Goal: Information Seeking & Learning: Find specific fact

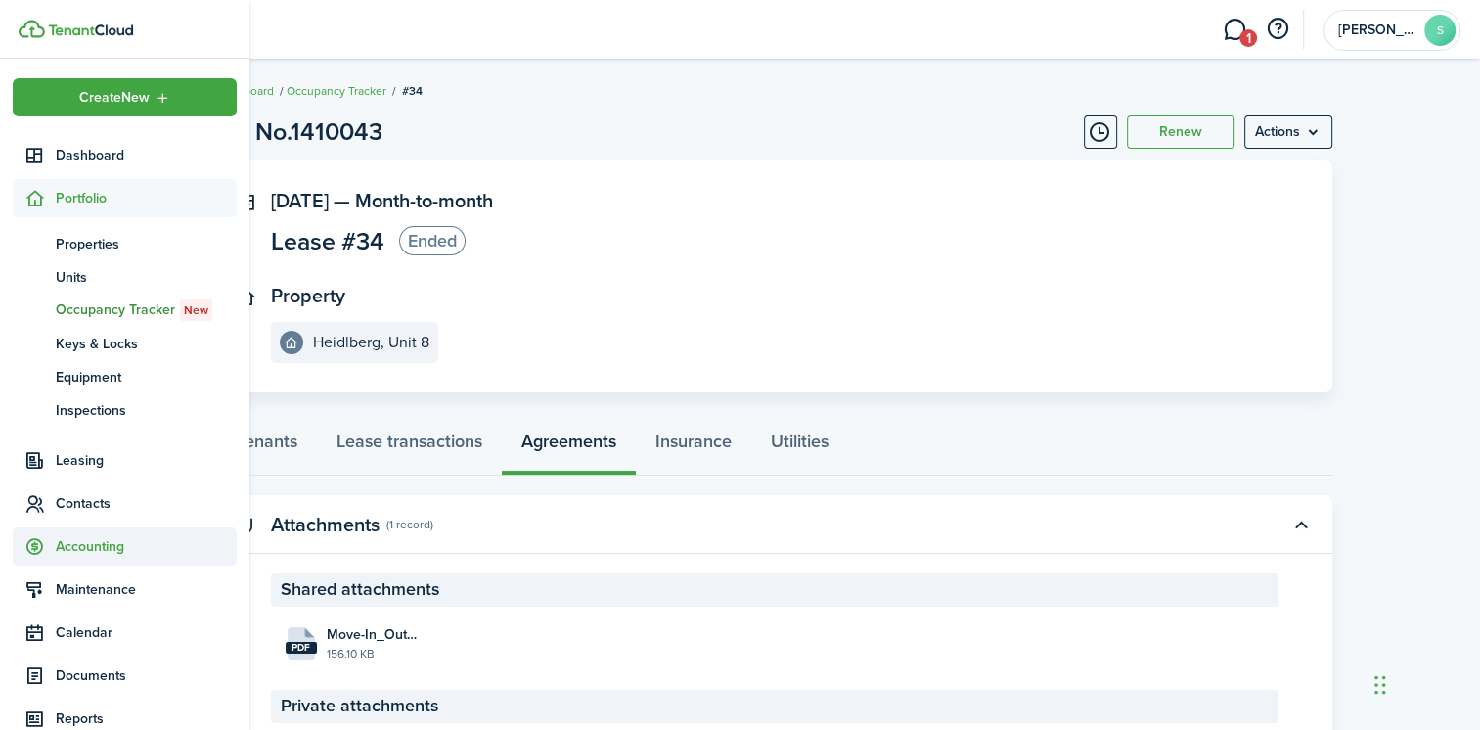
click at [94, 551] on span "Accounting" at bounding box center [146, 546] width 181 height 21
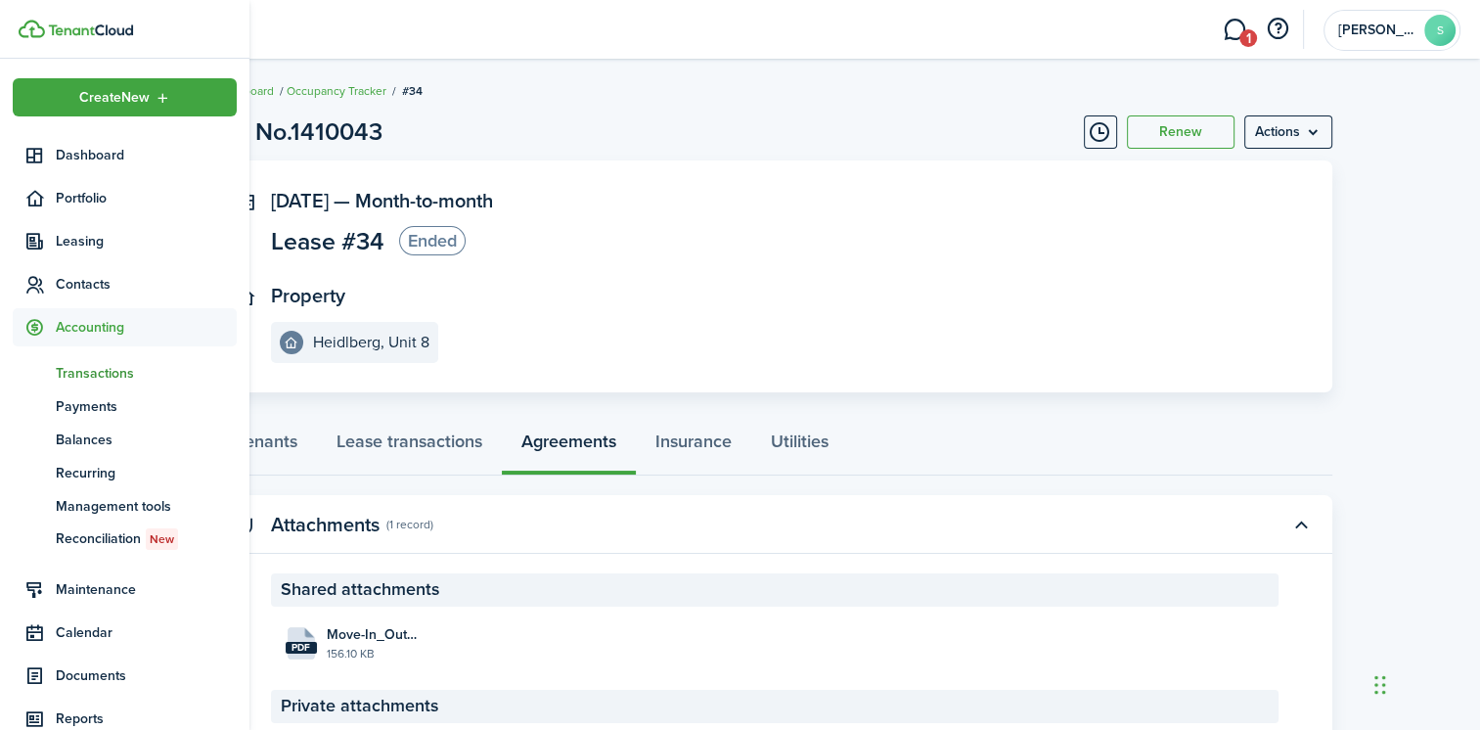
click at [71, 367] on span "Transactions" at bounding box center [146, 373] width 181 height 21
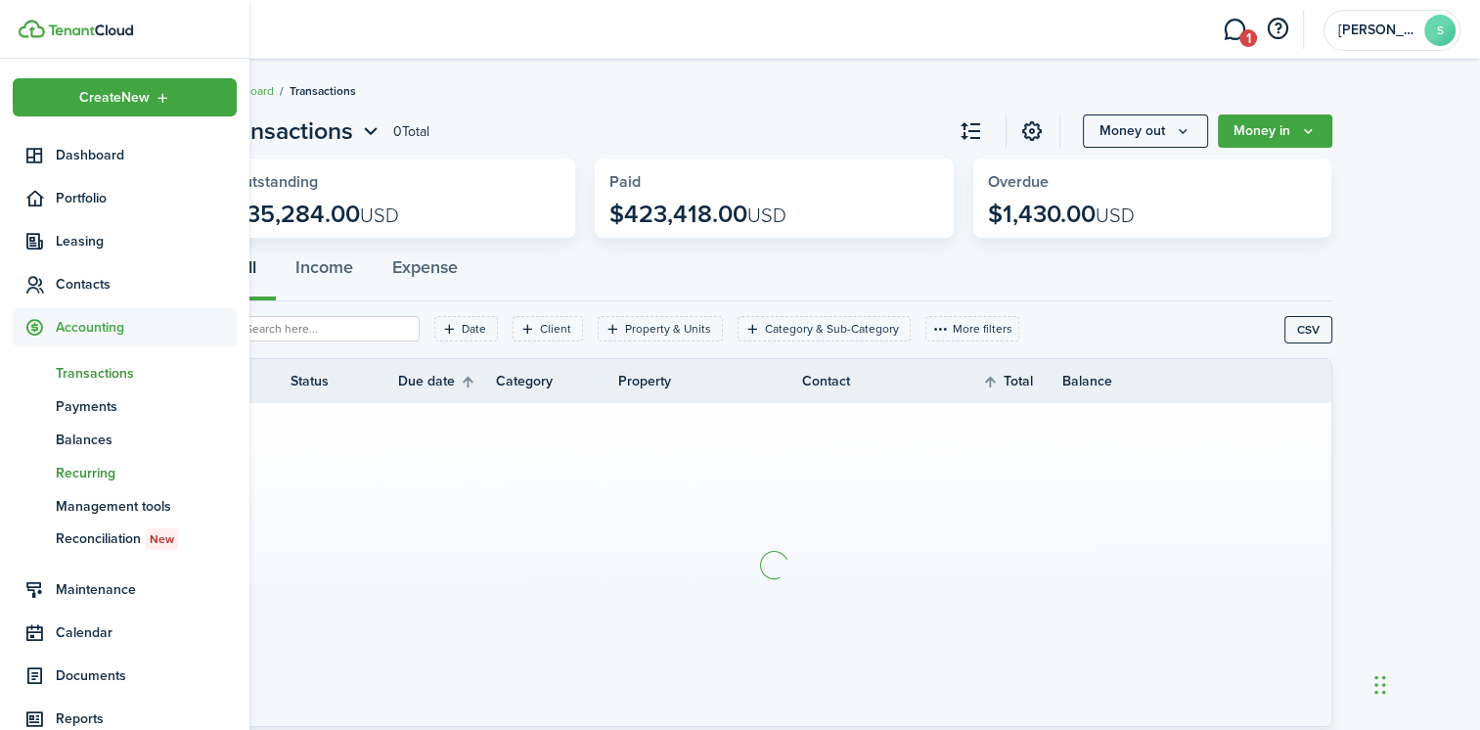
click at [80, 471] on span "Recurring" at bounding box center [146, 473] width 181 height 21
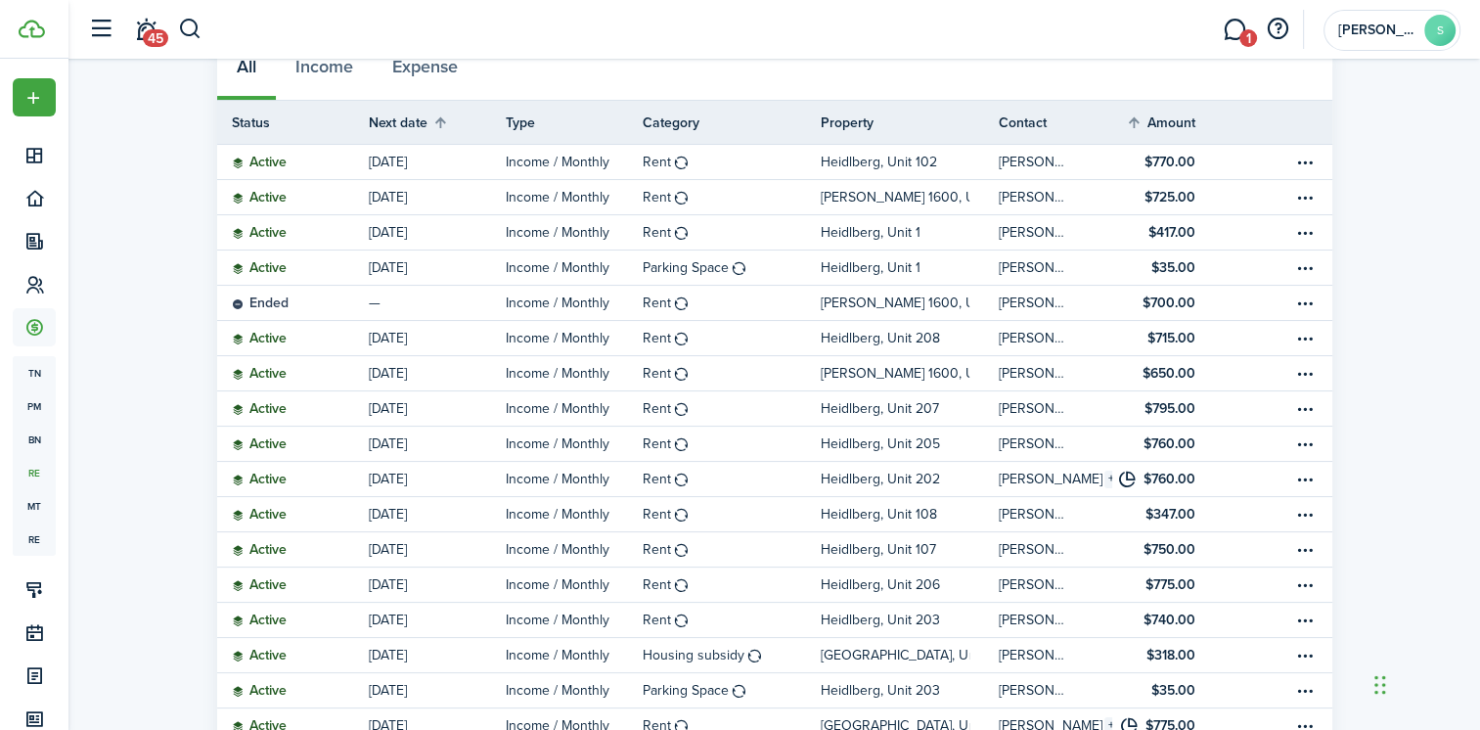
scroll to position [169, 0]
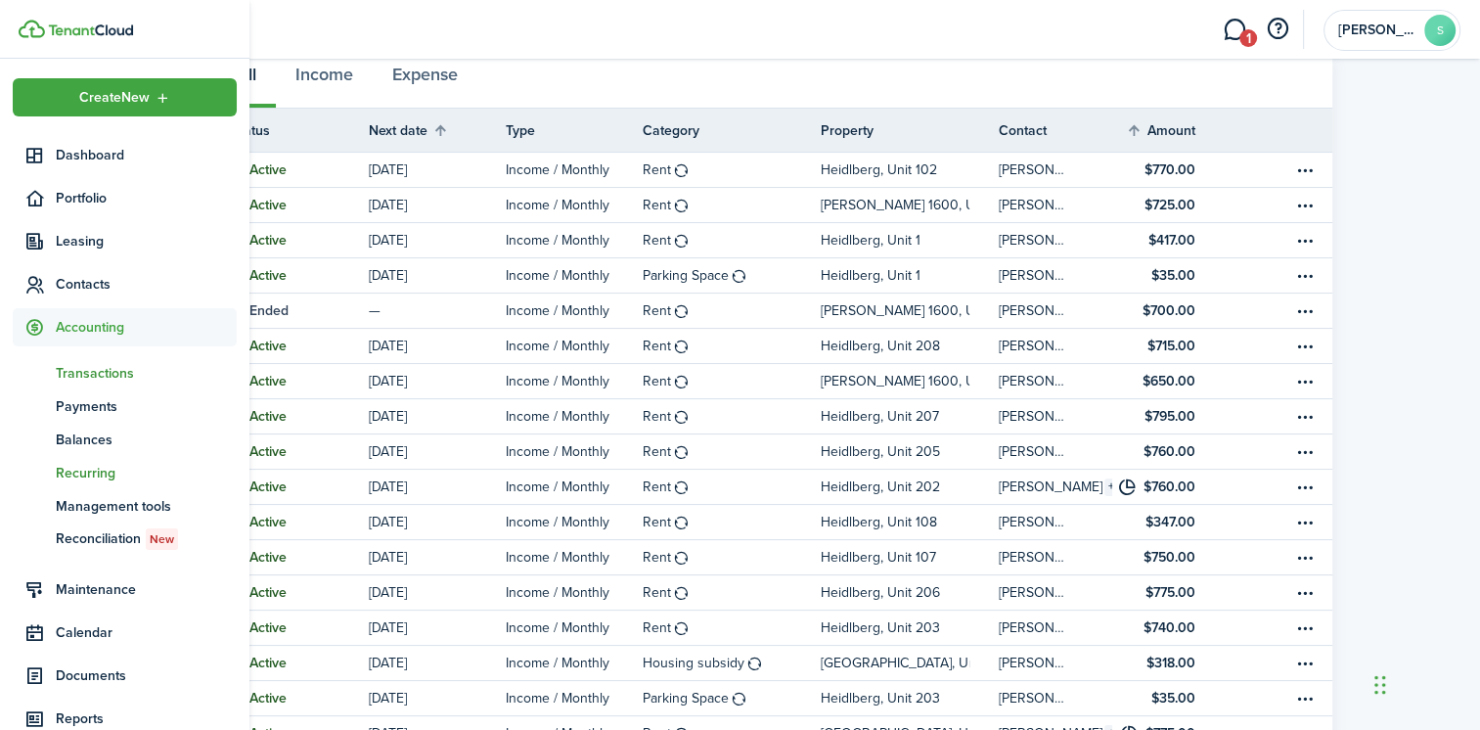
click at [82, 374] on span "Transactions" at bounding box center [146, 373] width 181 height 21
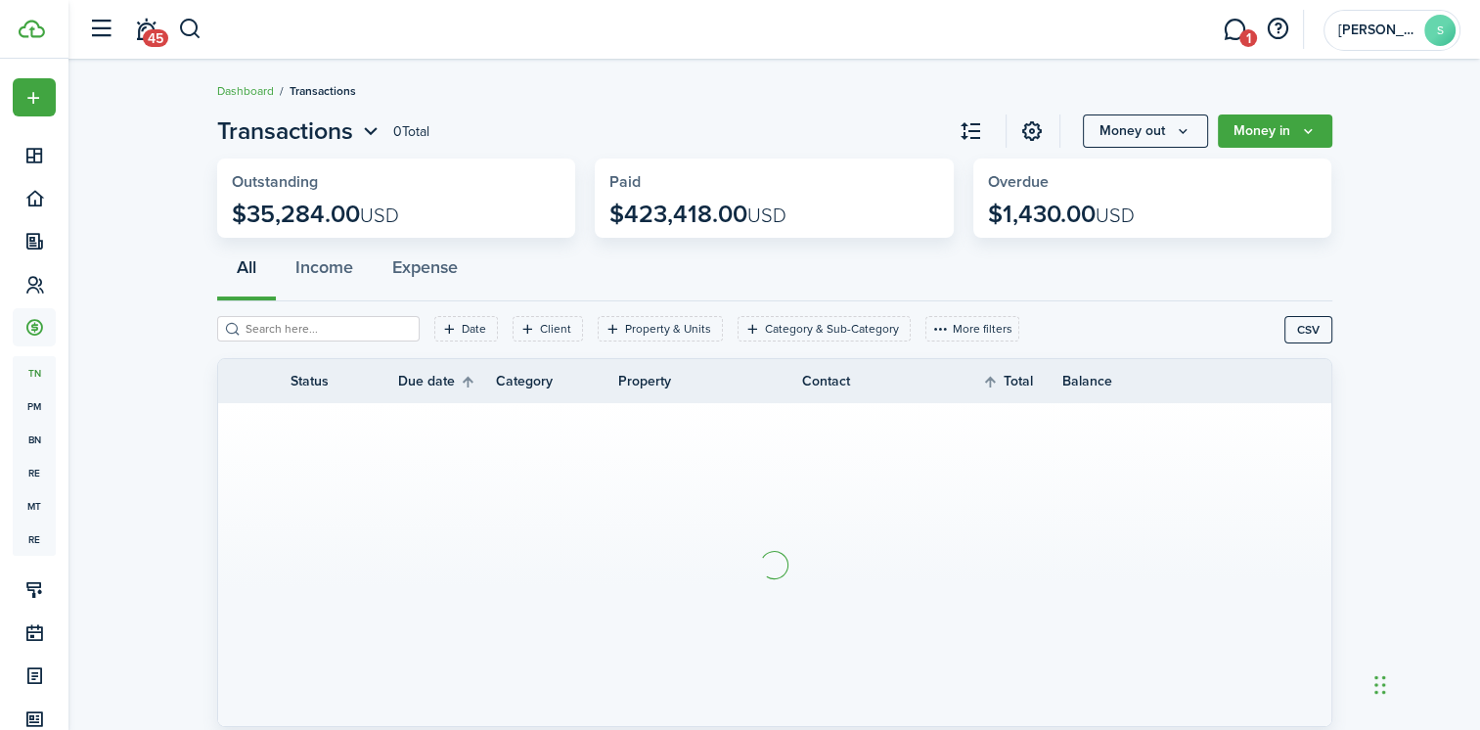
click at [260, 323] on input "search" at bounding box center [327, 329] width 172 height 19
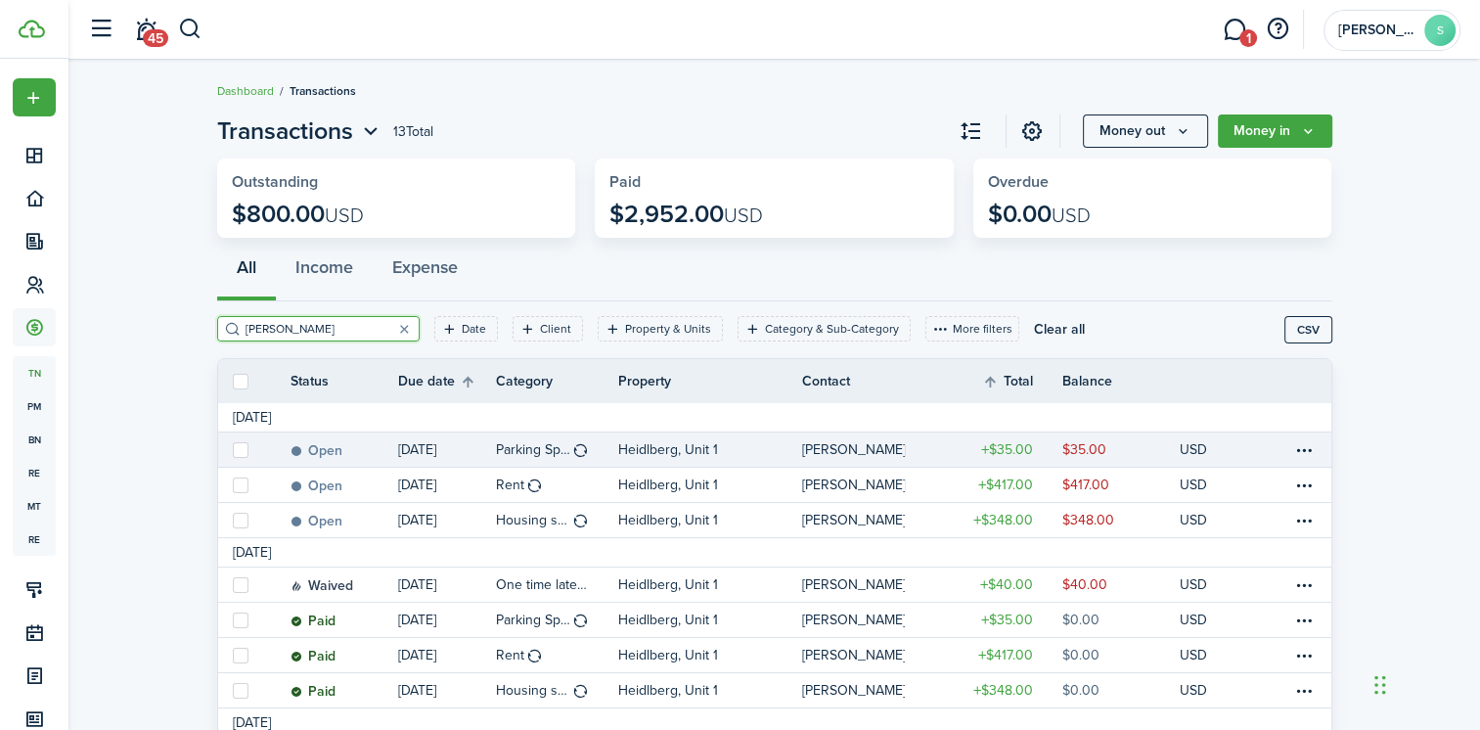
drag, startPoint x: 260, startPoint y: 323, endPoint x: 475, endPoint y: 457, distance: 253.5
click at [475, 457] on page-view-layout "Transactions 13 Total Money out Money in Outstanding $800.00 USD Paid $2,952.00…" at bounding box center [774, 566] width 1134 height 924
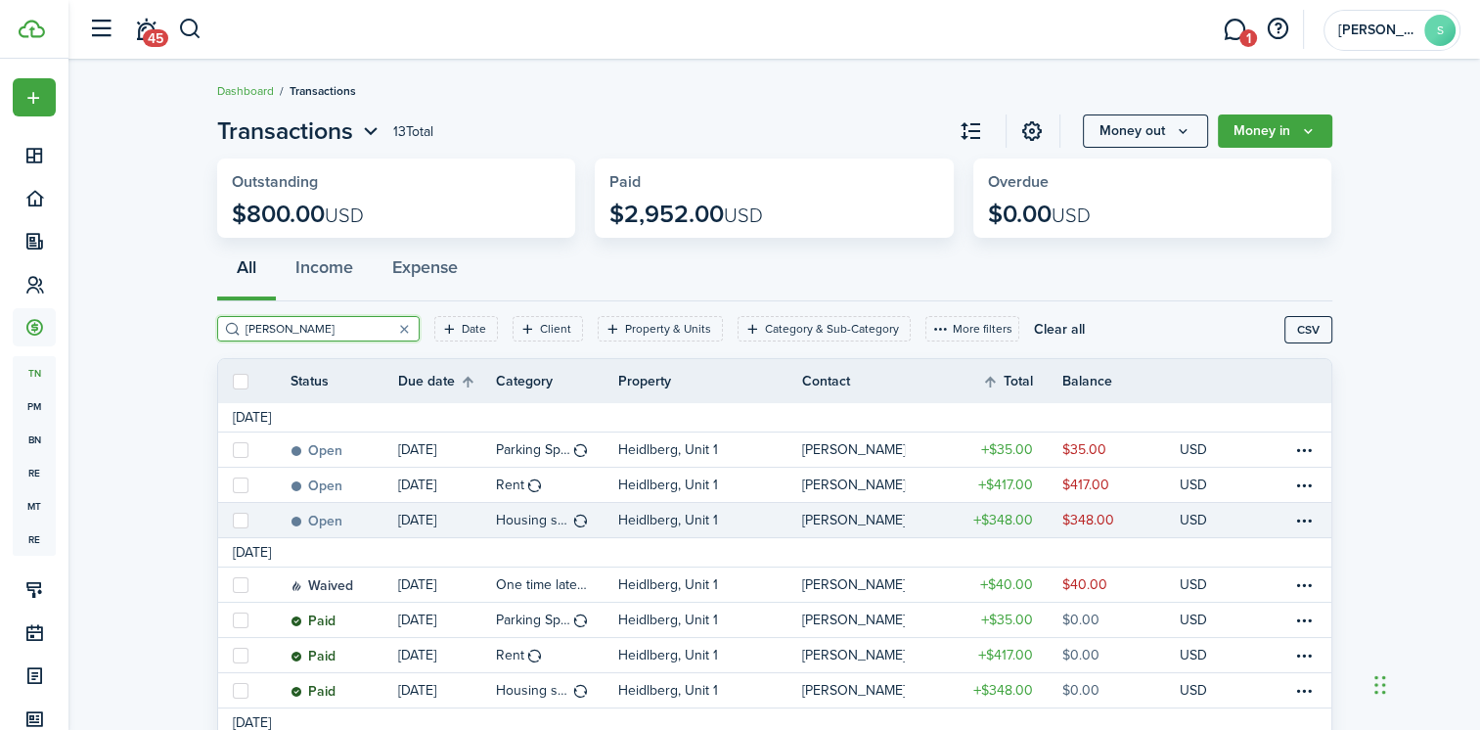
type input "[PERSON_NAME]"
click at [653, 518] on p "Heidlberg, Unit 1" at bounding box center [668, 520] width 100 height 21
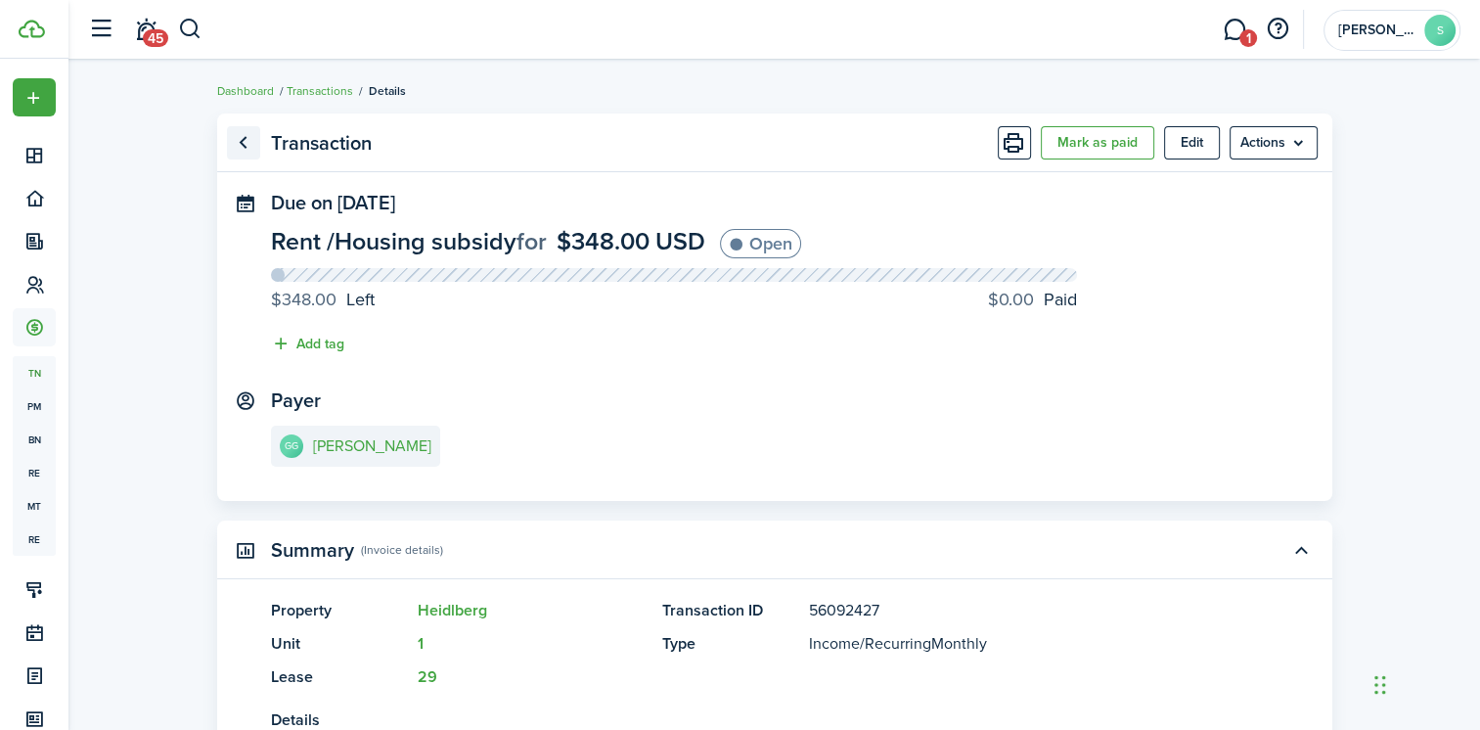
click at [239, 144] on link "Go back" at bounding box center [243, 142] width 33 height 33
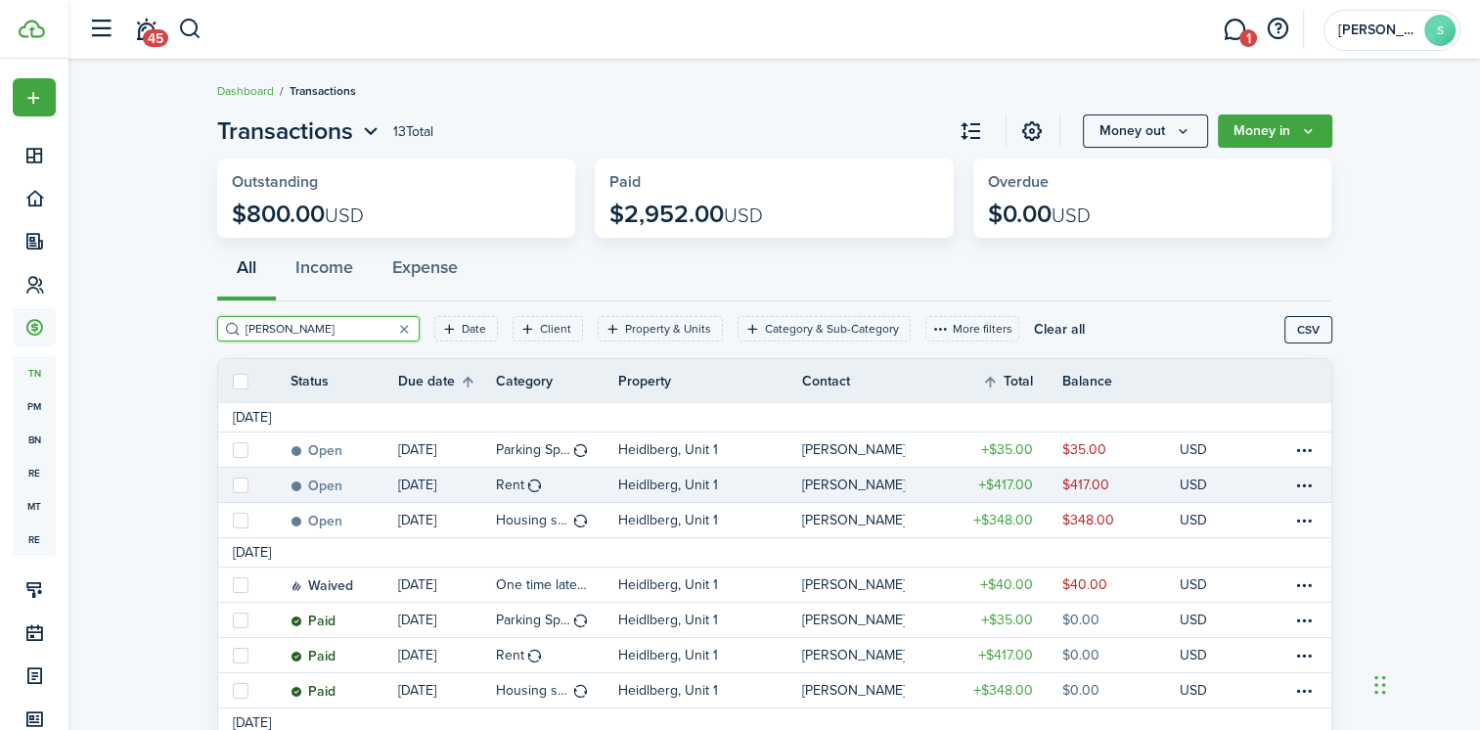
click at [1002, 479] on table-amount-title "$417.00" at bounding box center [1004, 484] width 55 height 21
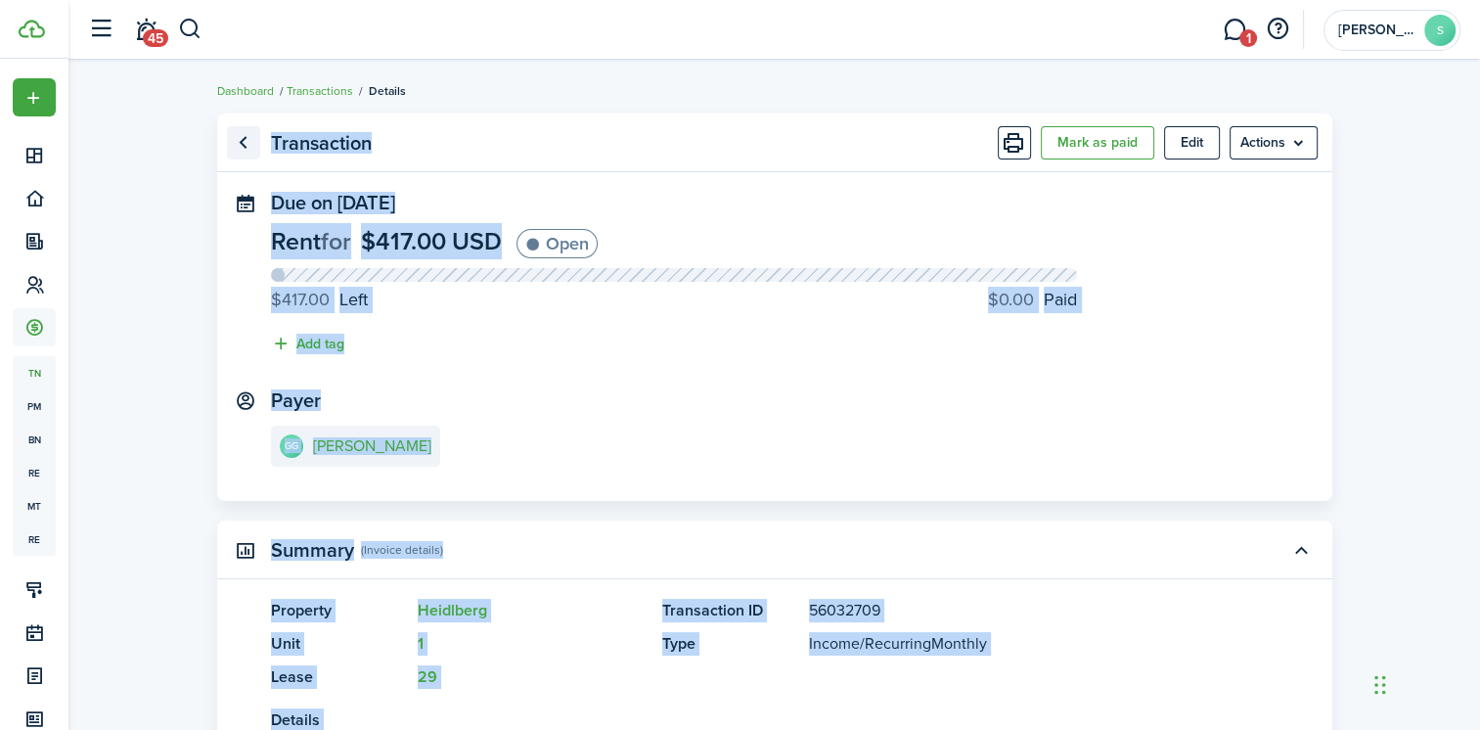
click at [240, 143] on link "Go back" at bounding box center [243, 142] width 33 height 33
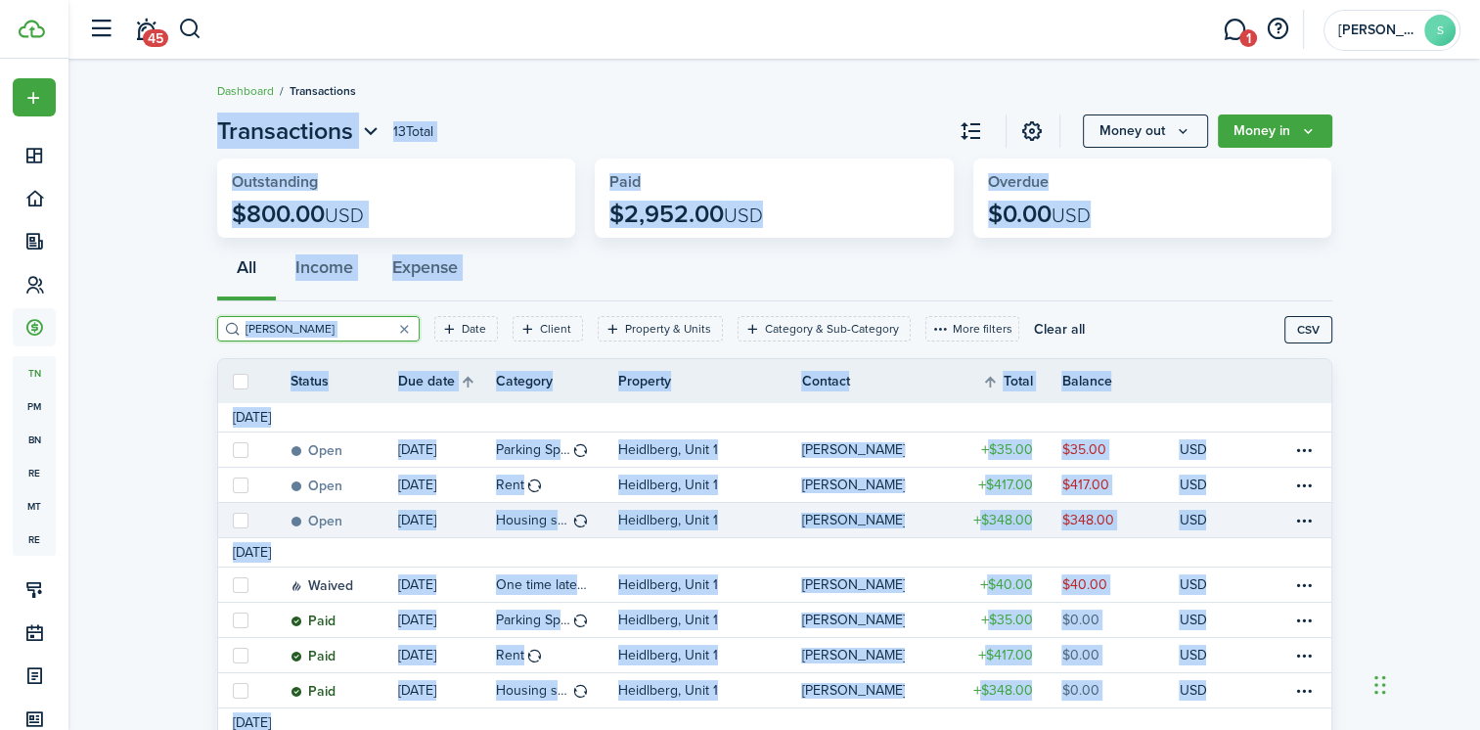
click at [649, 515] on p "Heidlberg, Unit 1" at bounding box center [668, 520] width 100 height 21
